Goal: Information Seeking & Learning: Understand process/instructions

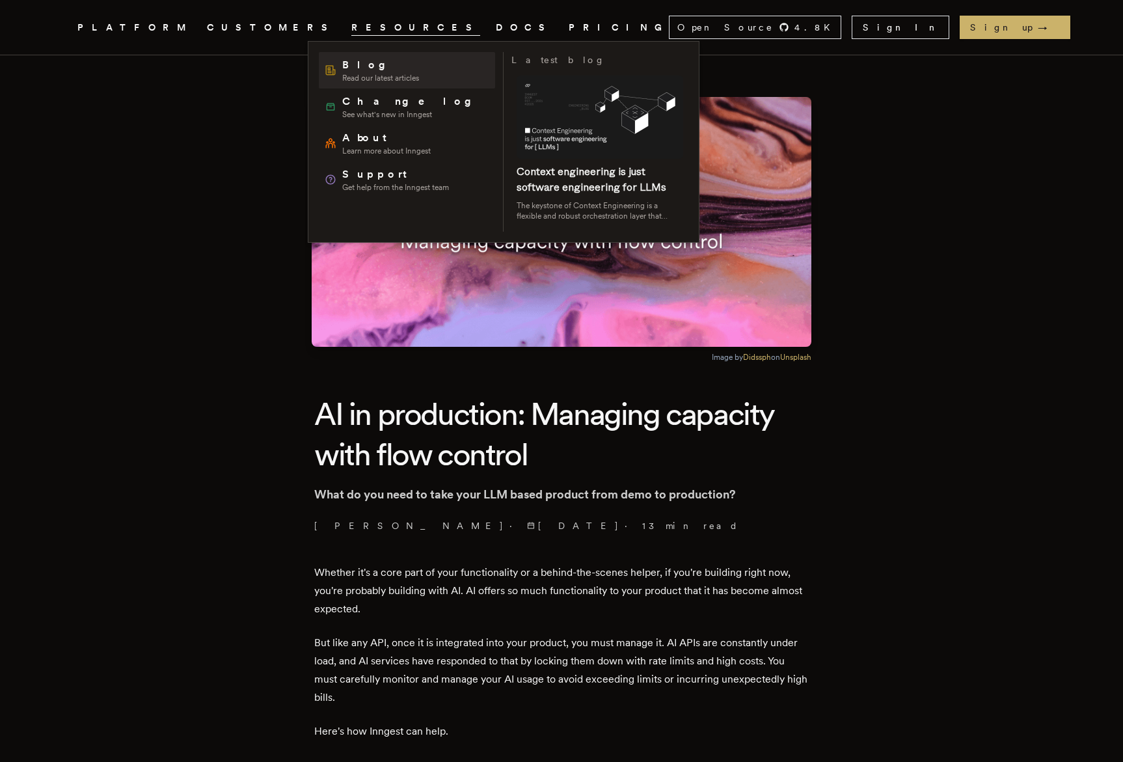
click at [366, 70] on span "Blog" at bounding box center [380, 65] width 77 height 16
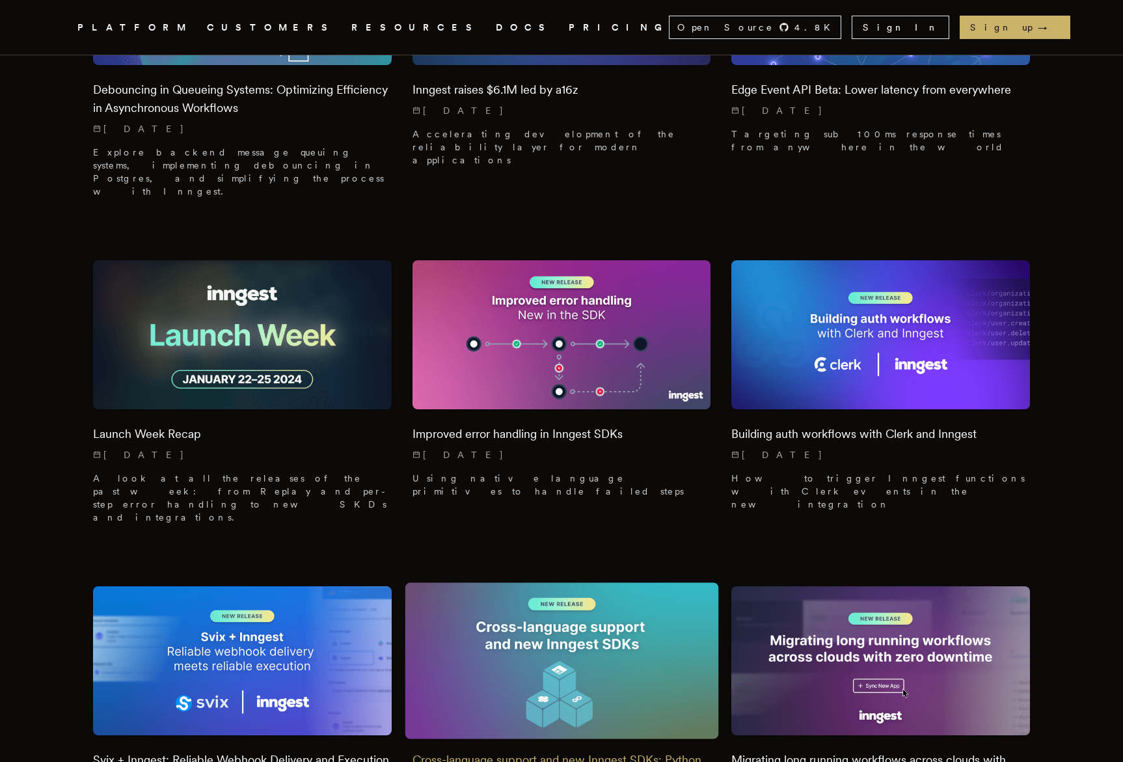
scroll to position [6705, 0]
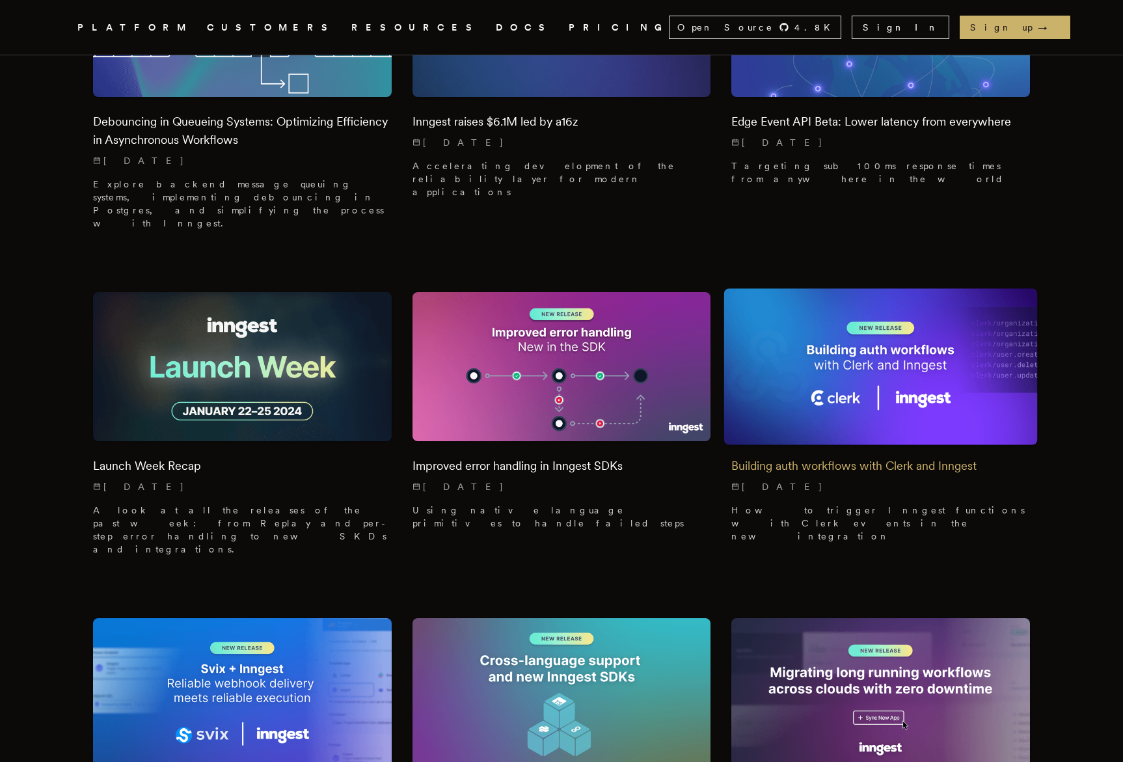
click at [949, 480] on p "[DATE]" at bounding box center [880, 486] width 299 height 13
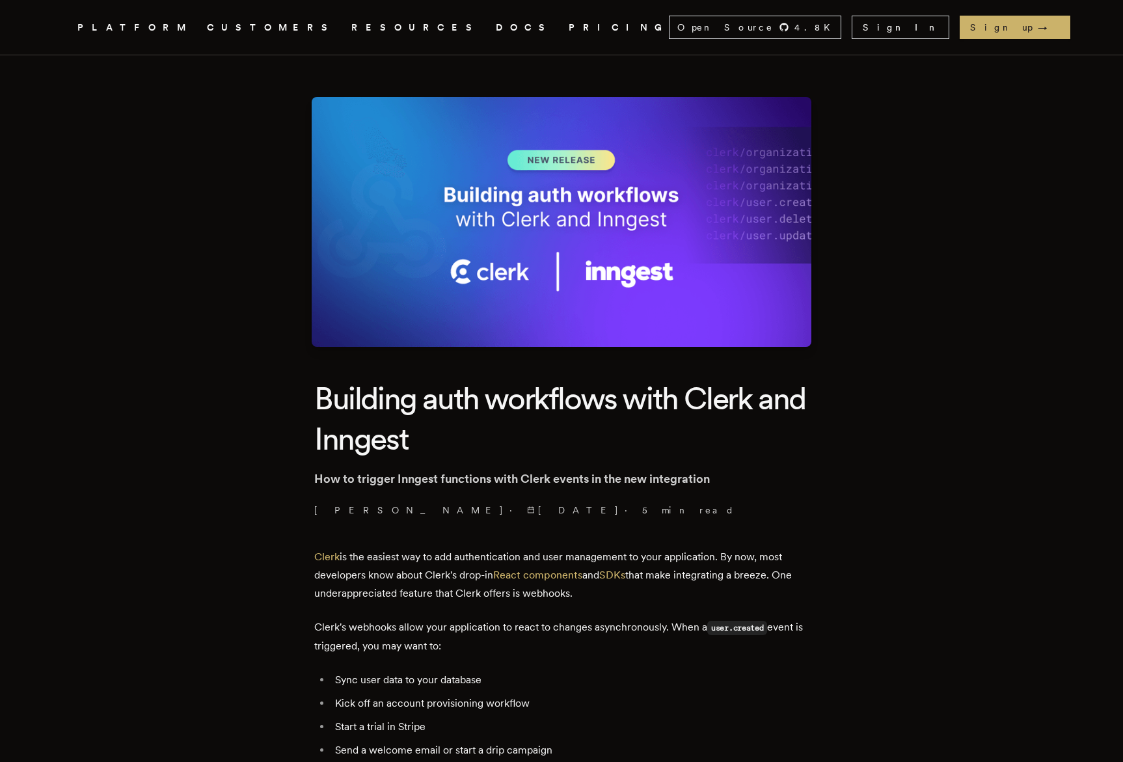
click at [496, 27] on link "DOCS" at bounding box center [524, 28] width 57 height 16
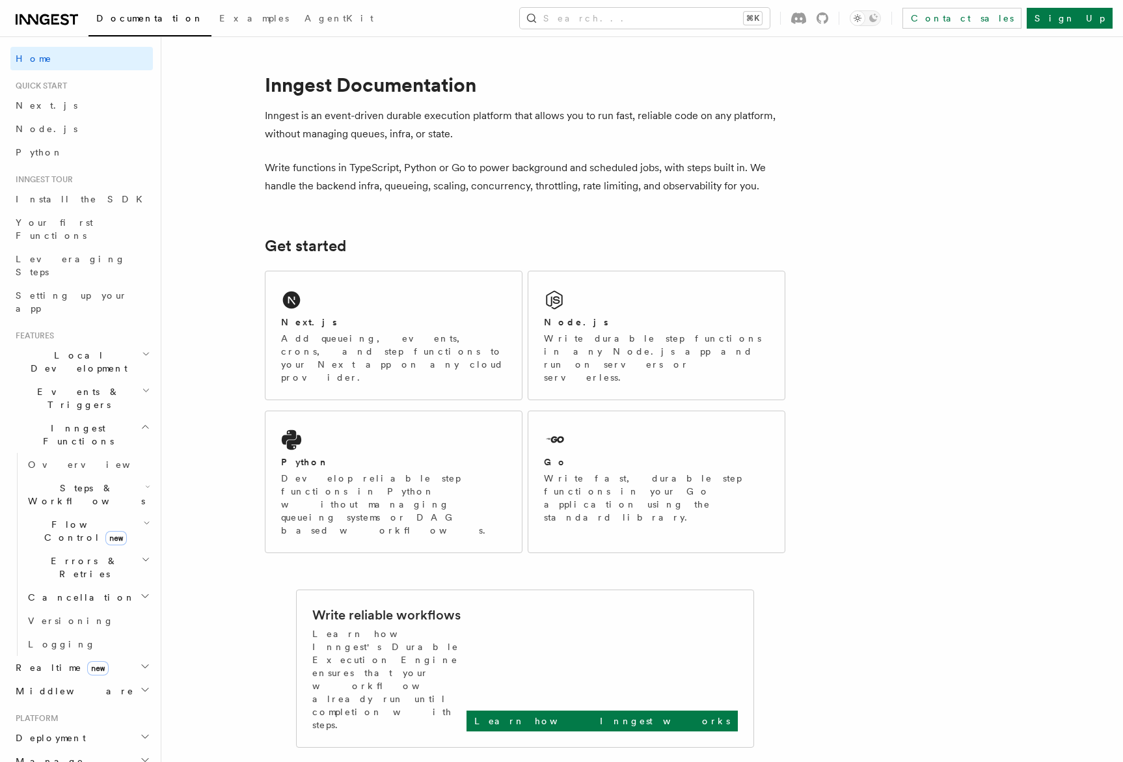
click at [62, 422] on span "Inngest Functions" at bounding box center [75, 435] width 130 height 26
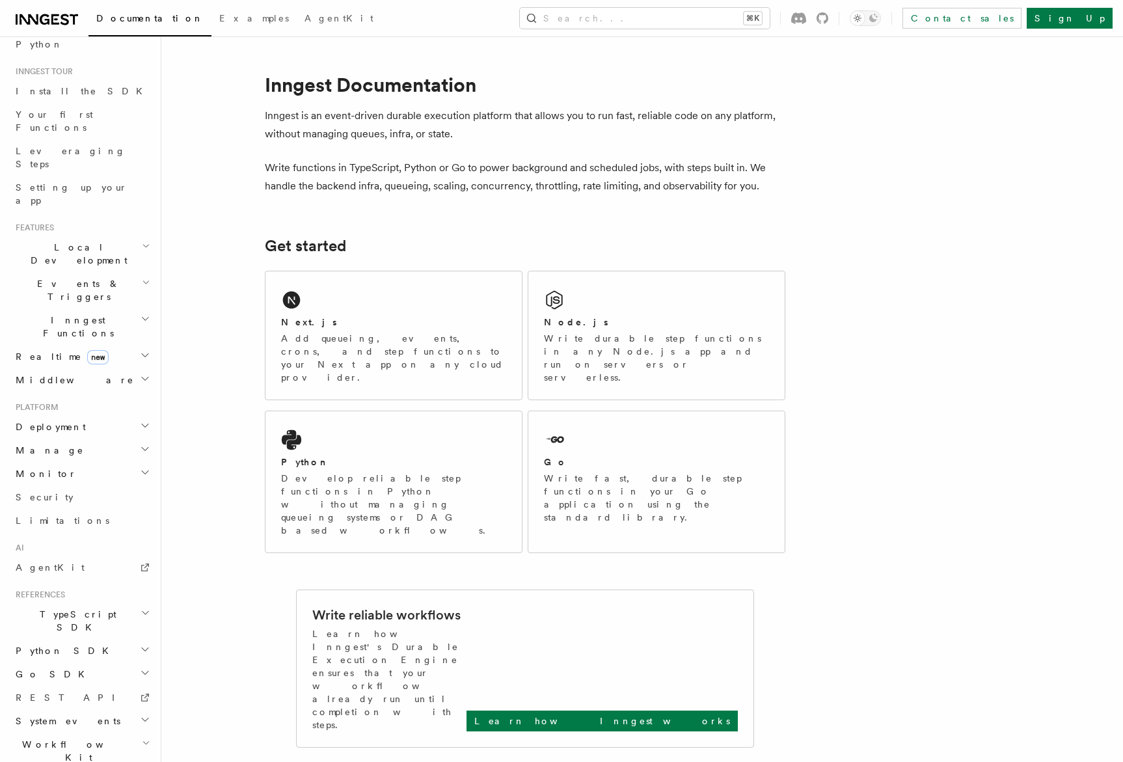
scroll to position [115, 0]
click at [98, 361] on h2 "Middleware" at bounding box center [81, 372] width 142 height 23
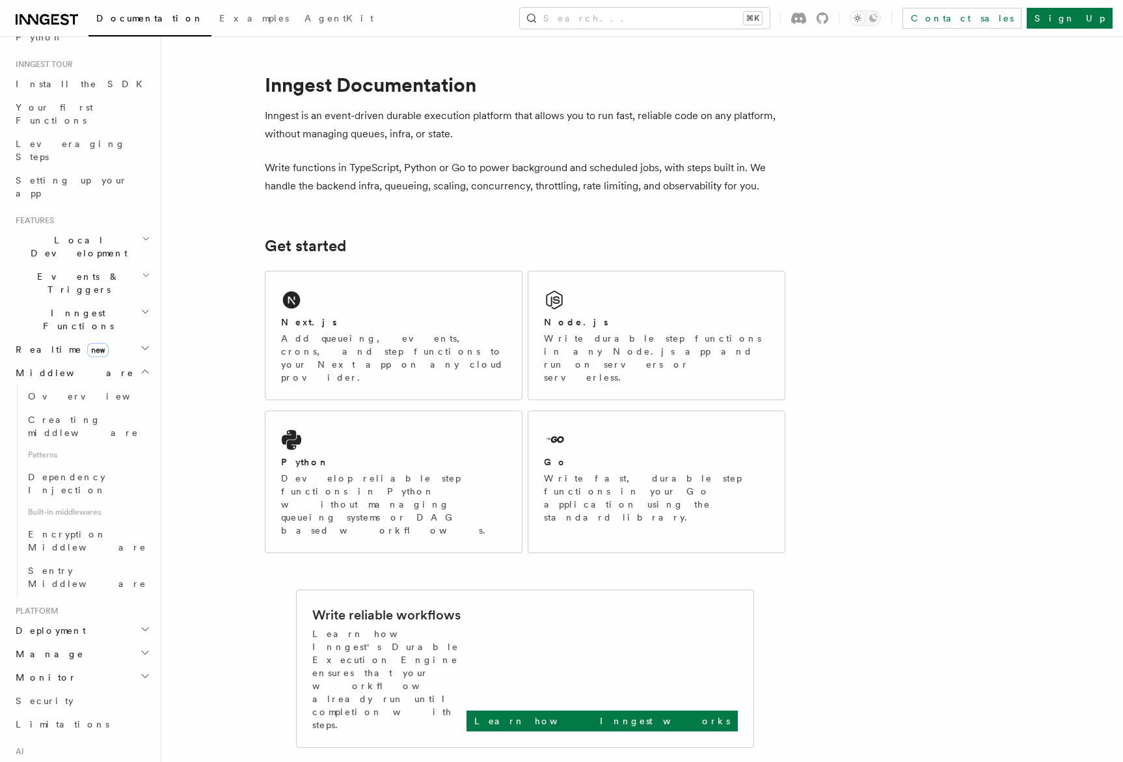
click at [100, 361] on h2 "Middleware" at bounding box center [81, 372] width 142 height 23
click at [88, 265] on h2 "Events & Triggers" at bounding box center [81, 283] width 142 height 36
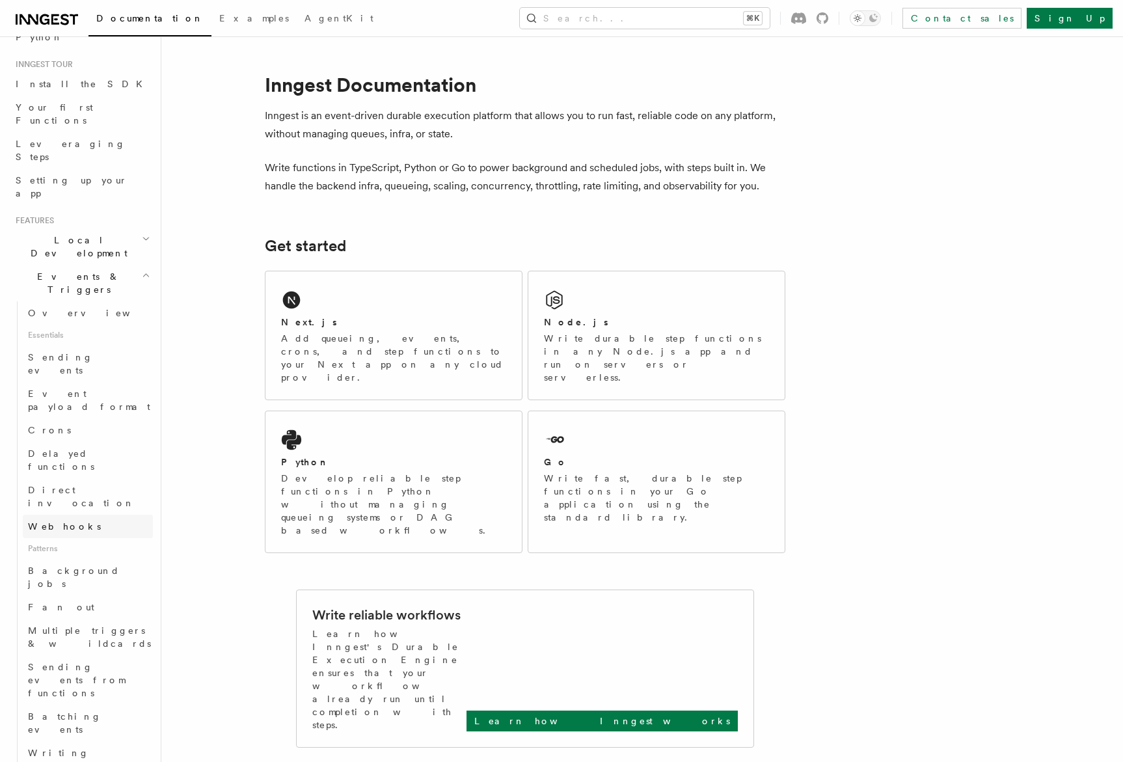
click at [55, 521] on span "Webhooks" at bounding box center [64, 526] width 73 height 10
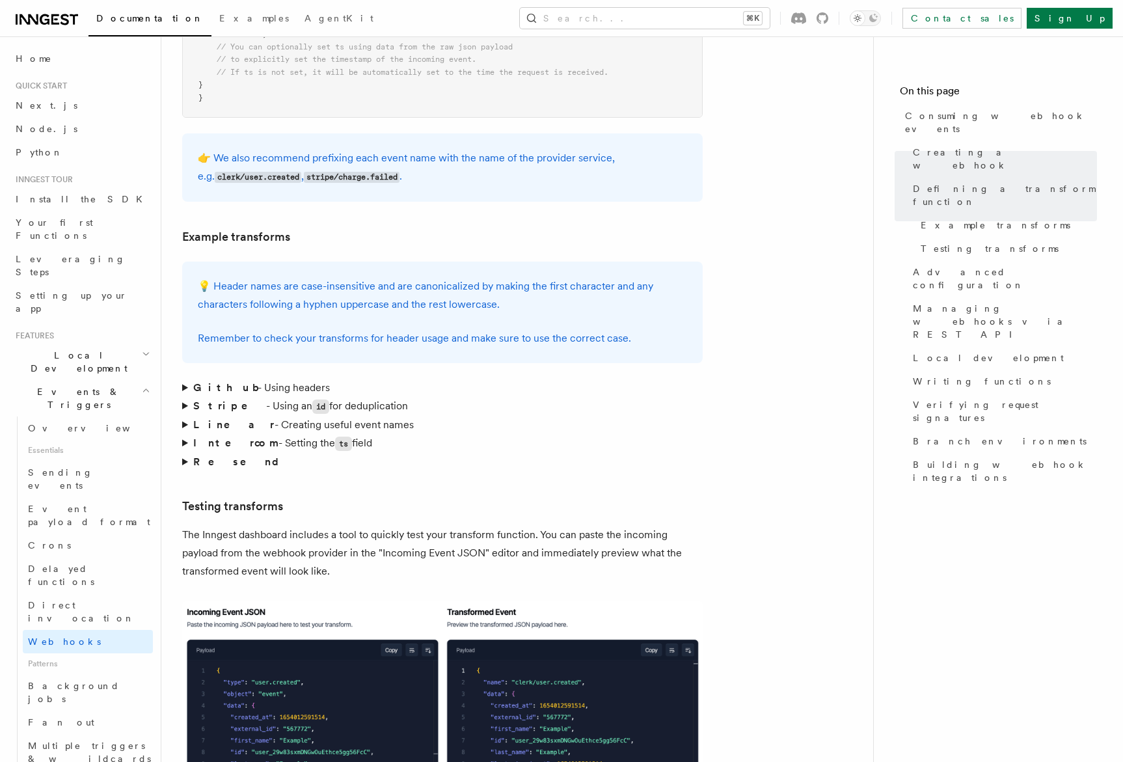
scroll to position [1801, 0]
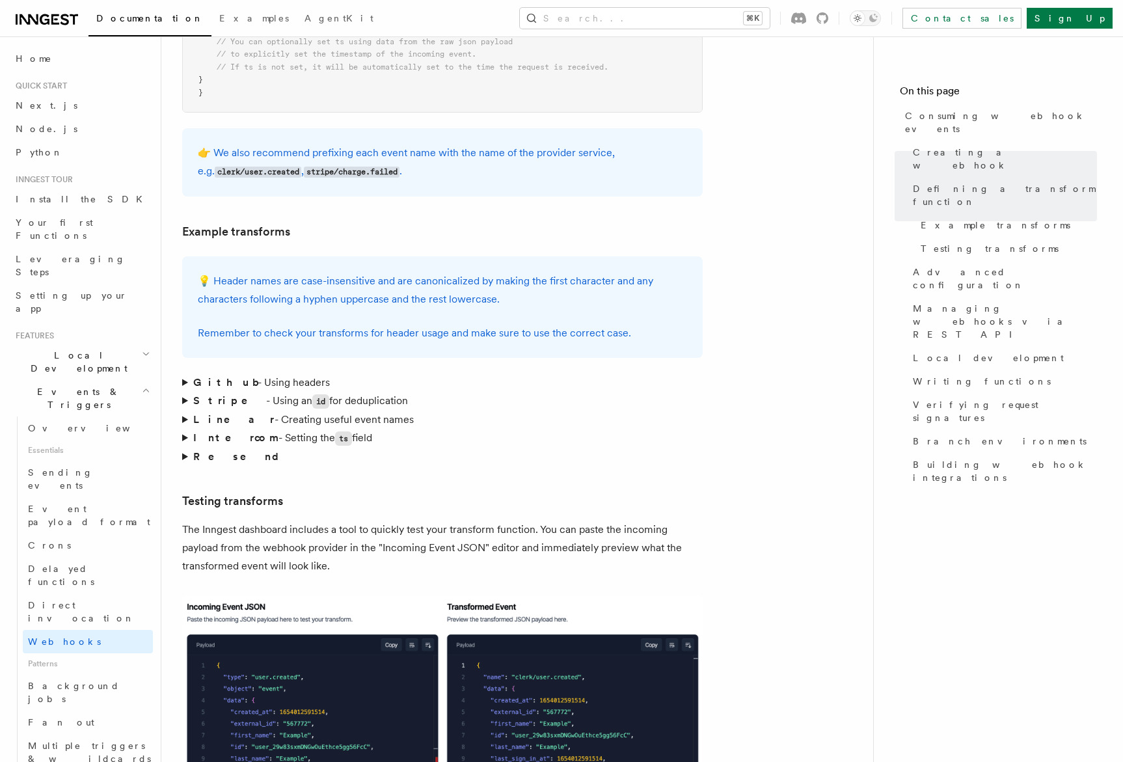
click at [183, 373] on summary "Github - Using headers" at bounding box center [442, 382] width 520 height 18
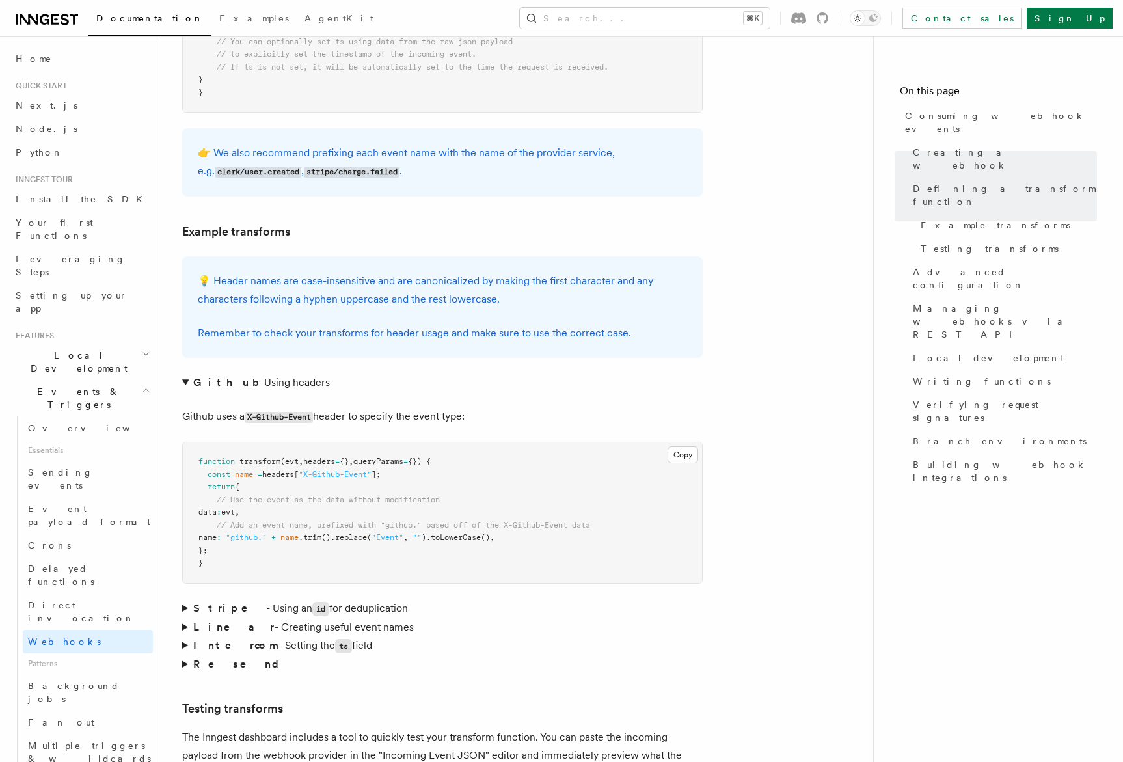
click at [183, 373] on summary "Github - Using headers" at bounding box center [442, 382] width 520 height 18
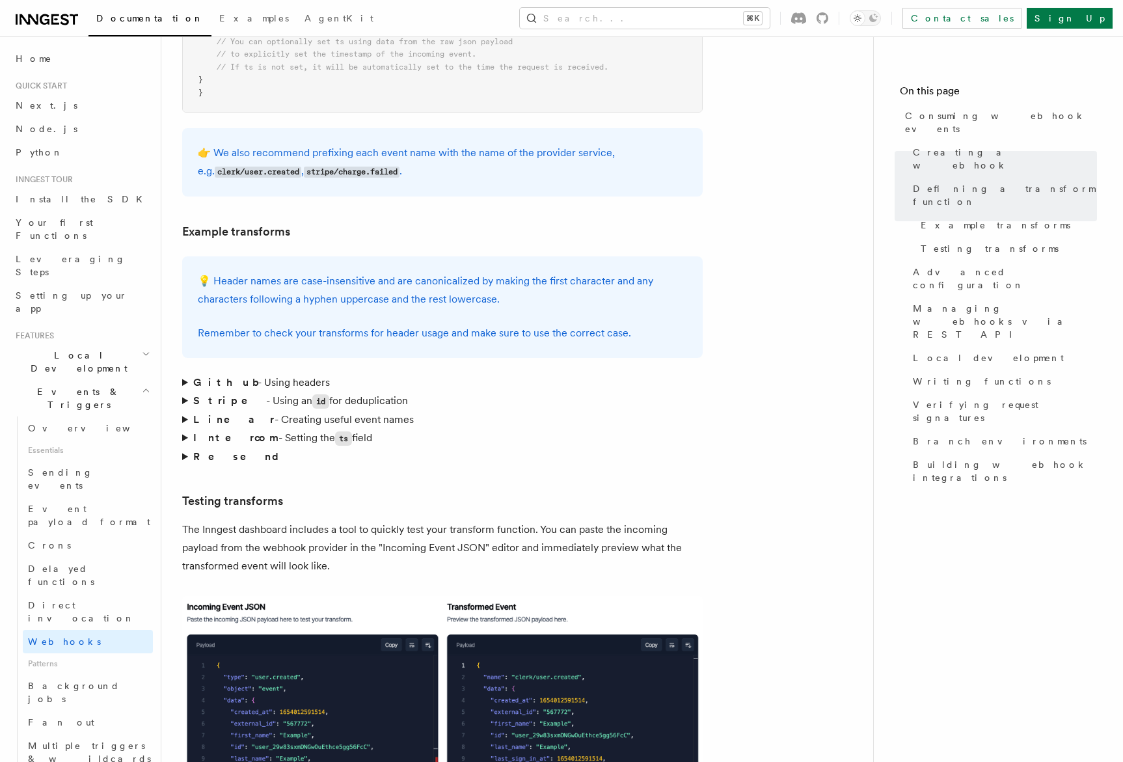
click at [184, 411] on summary "Linear - Creating useful event names" at bounding box center [442, 420] width 520 height 18
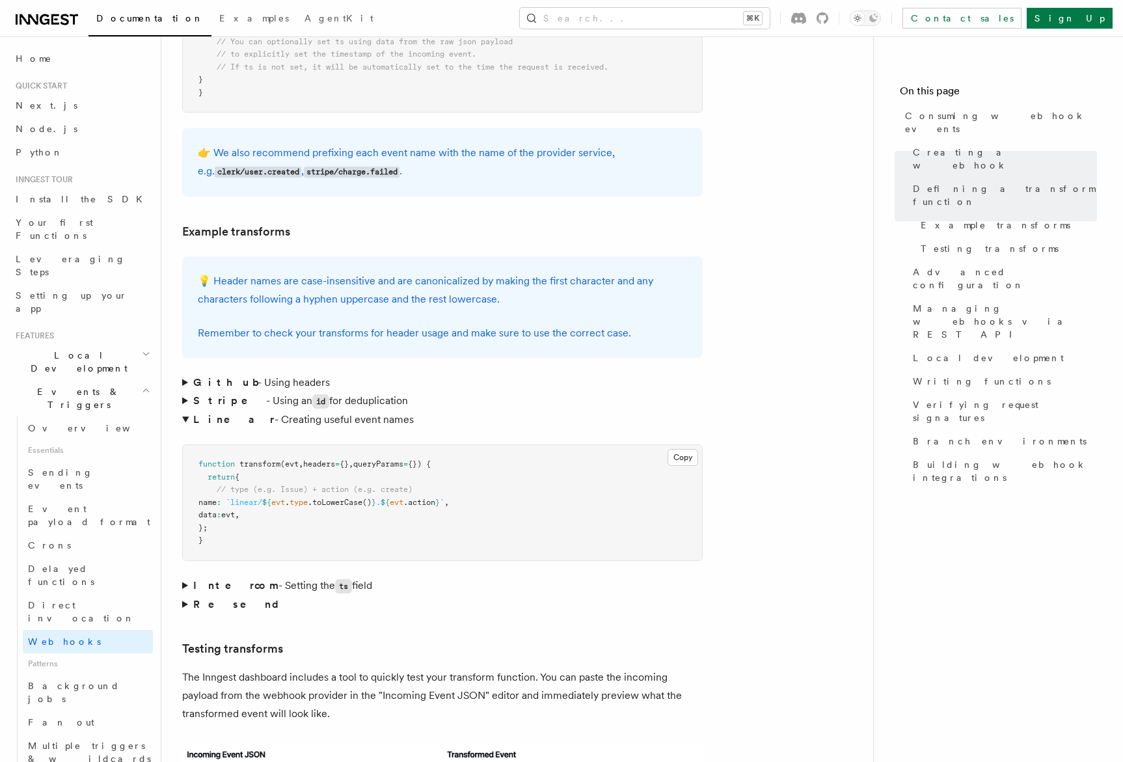
click at [184, 411] on summary "Linear - Creating useful event names" at bounding box center [442, 420] width 520 height 18
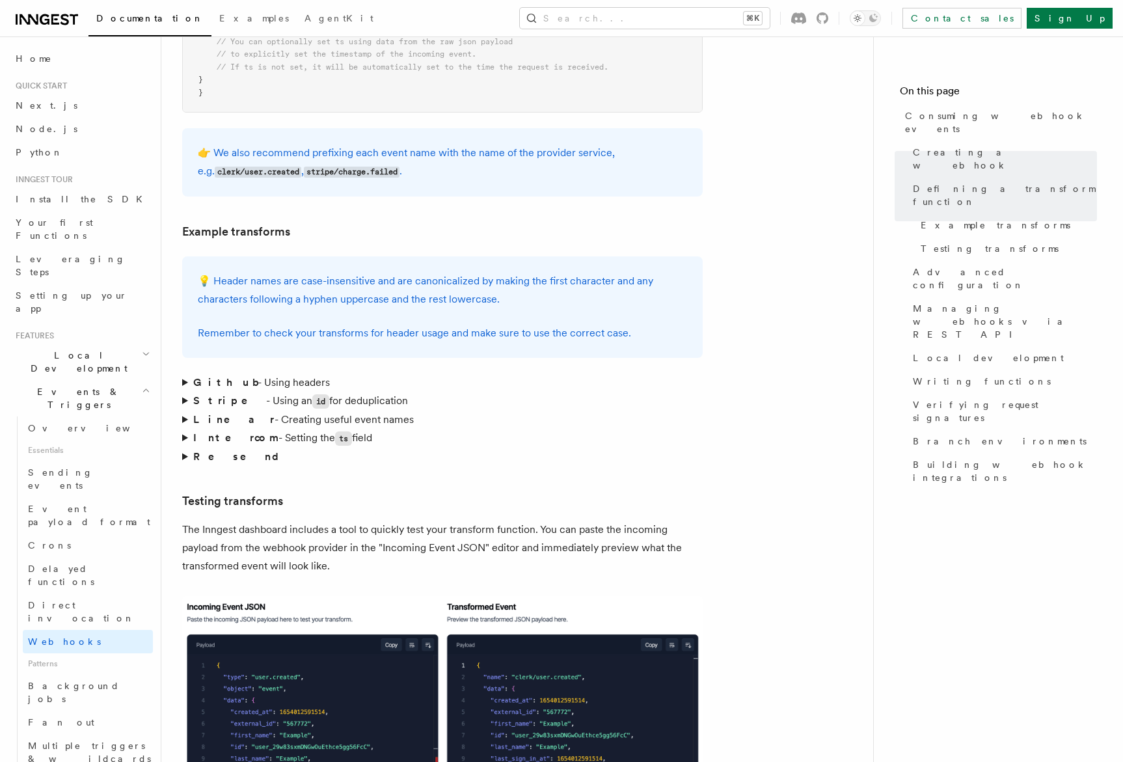
click at [184, 448] on summary "Resend" at bounding box center [442, 457] width 520 height 18
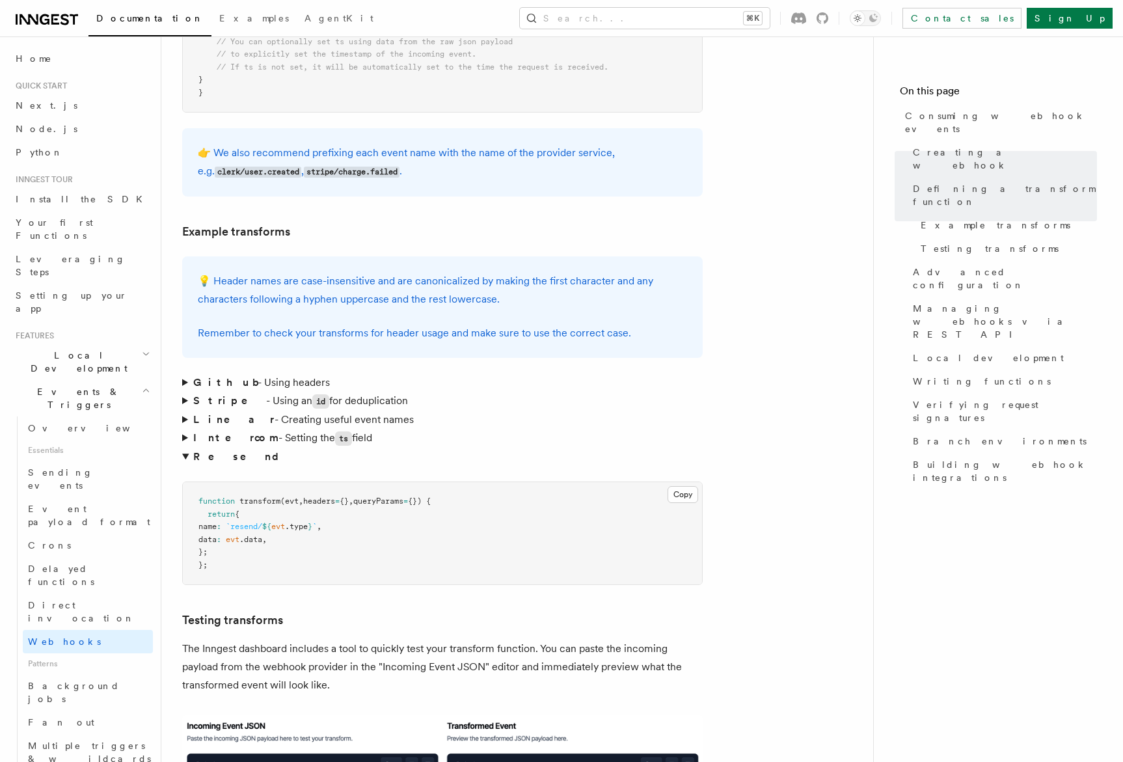
click at [184, 448] on summary "Resend" at bounding box center [442, 457] width 520 height 18
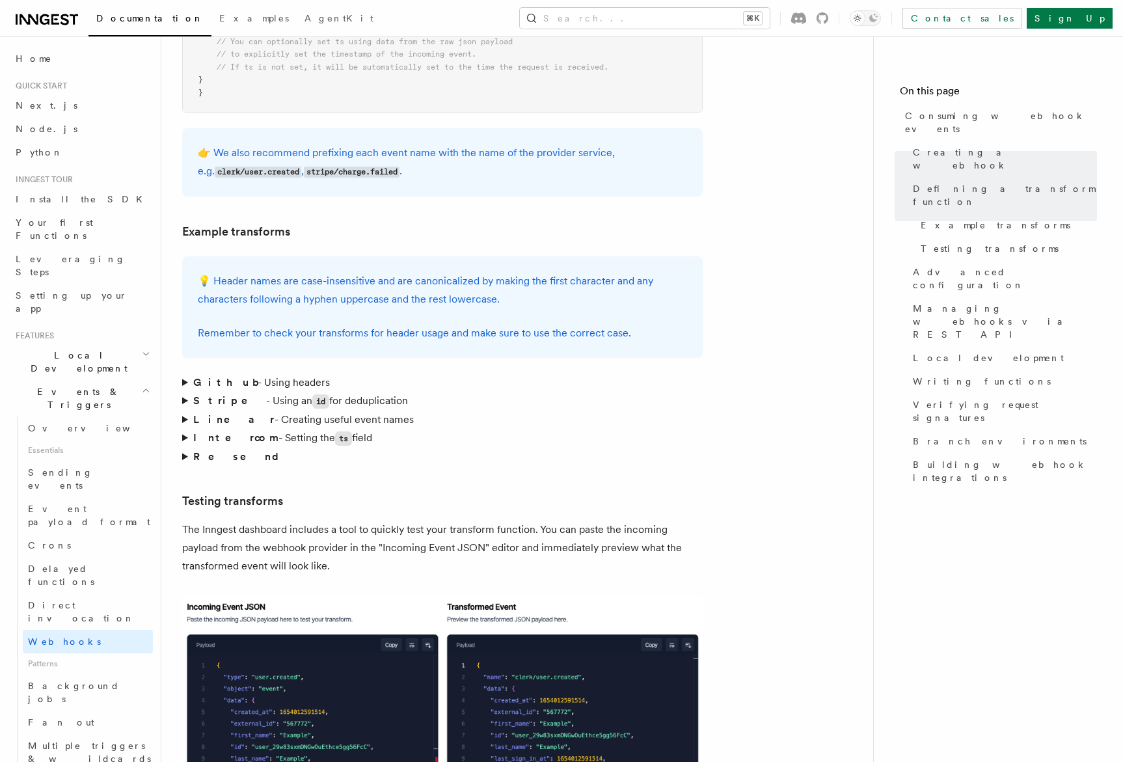
click at [186, 429] on summary "Intercom - Setting the ts field" at bounding box center [442, 438] width 520 height 19
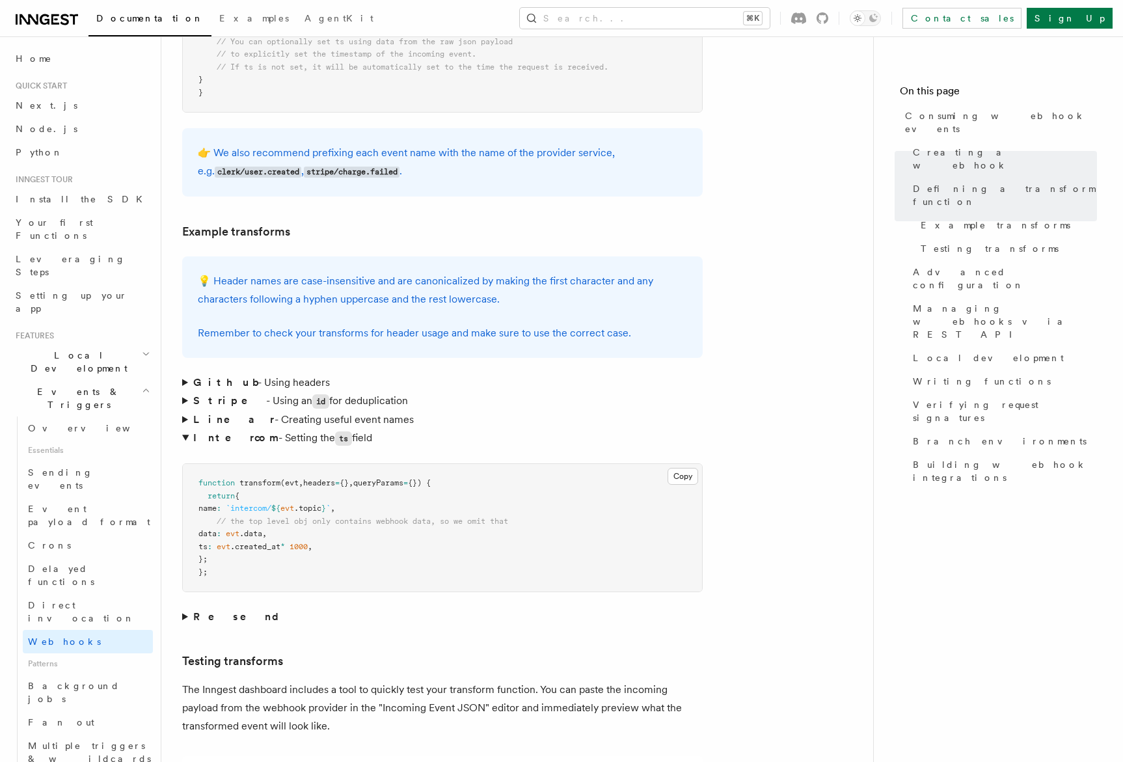
click at [186, 429] on summary "Intercom - Setting the ts field" at bounding box center [442, 438] width 520 height 19
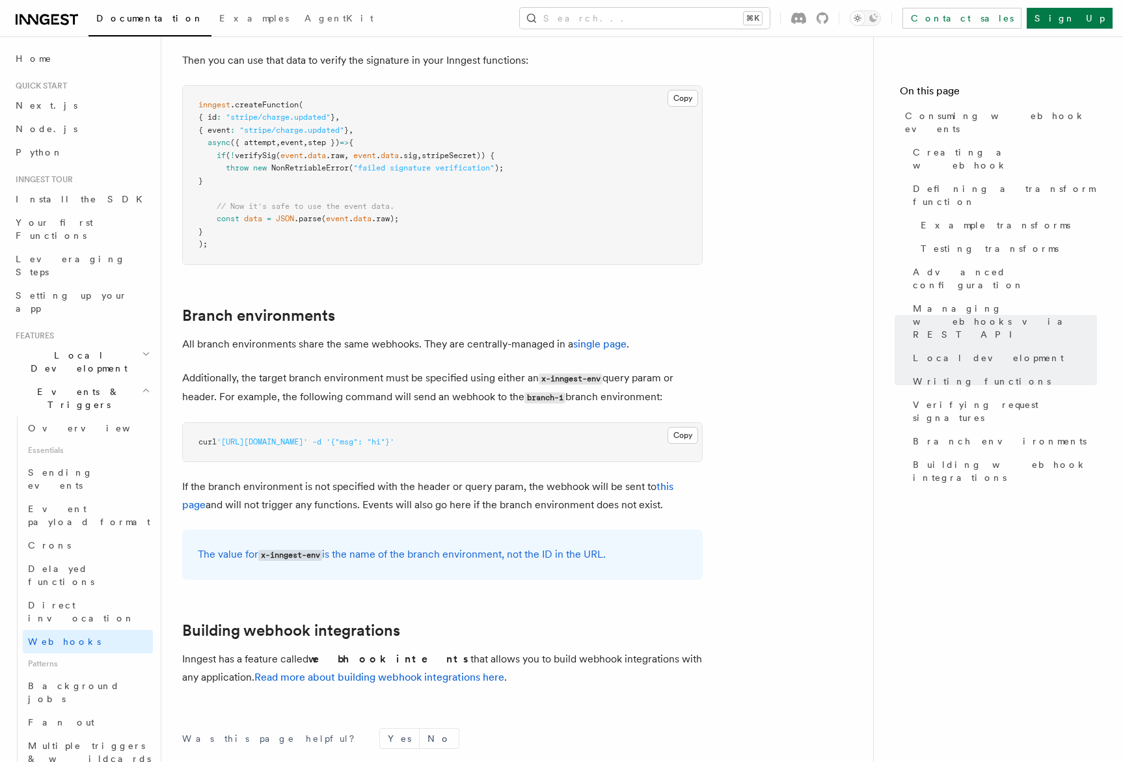
scroll to position [4129, 0]
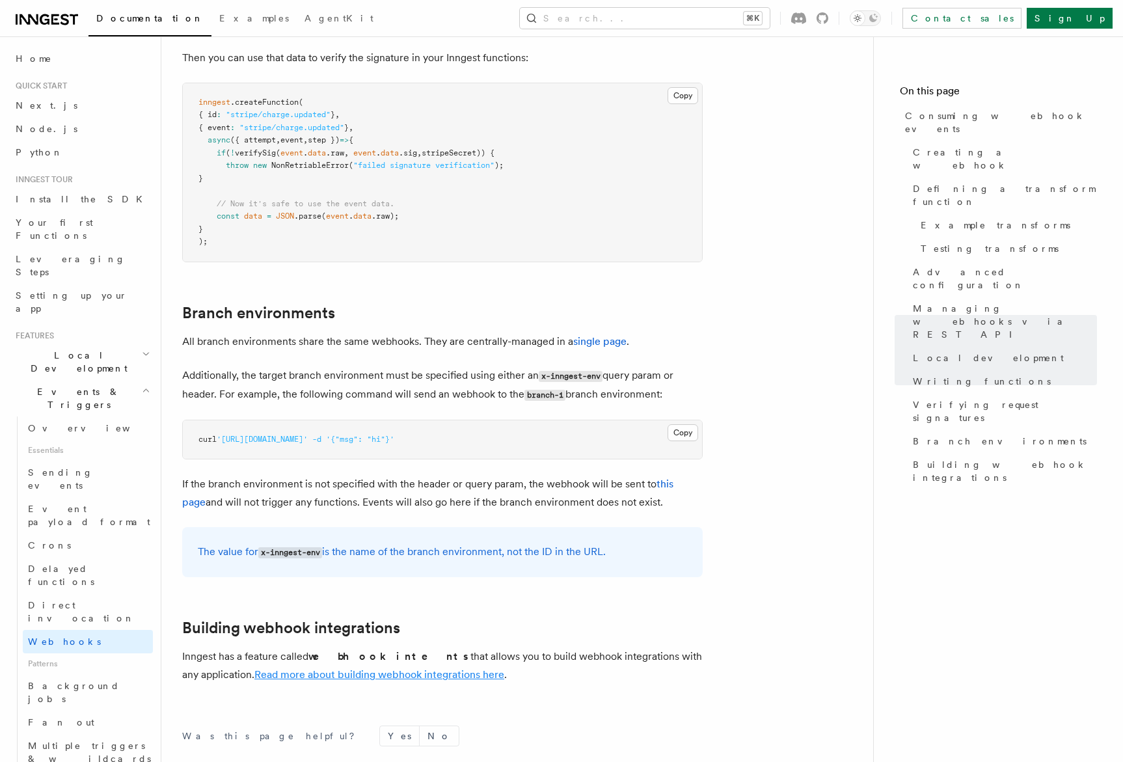
click at [388, 668] on link "Read more about building webhook integrations here" at bounding box center [379, 674] width 250 height 12
